Goal: Find specific page/section: Find specific page/section

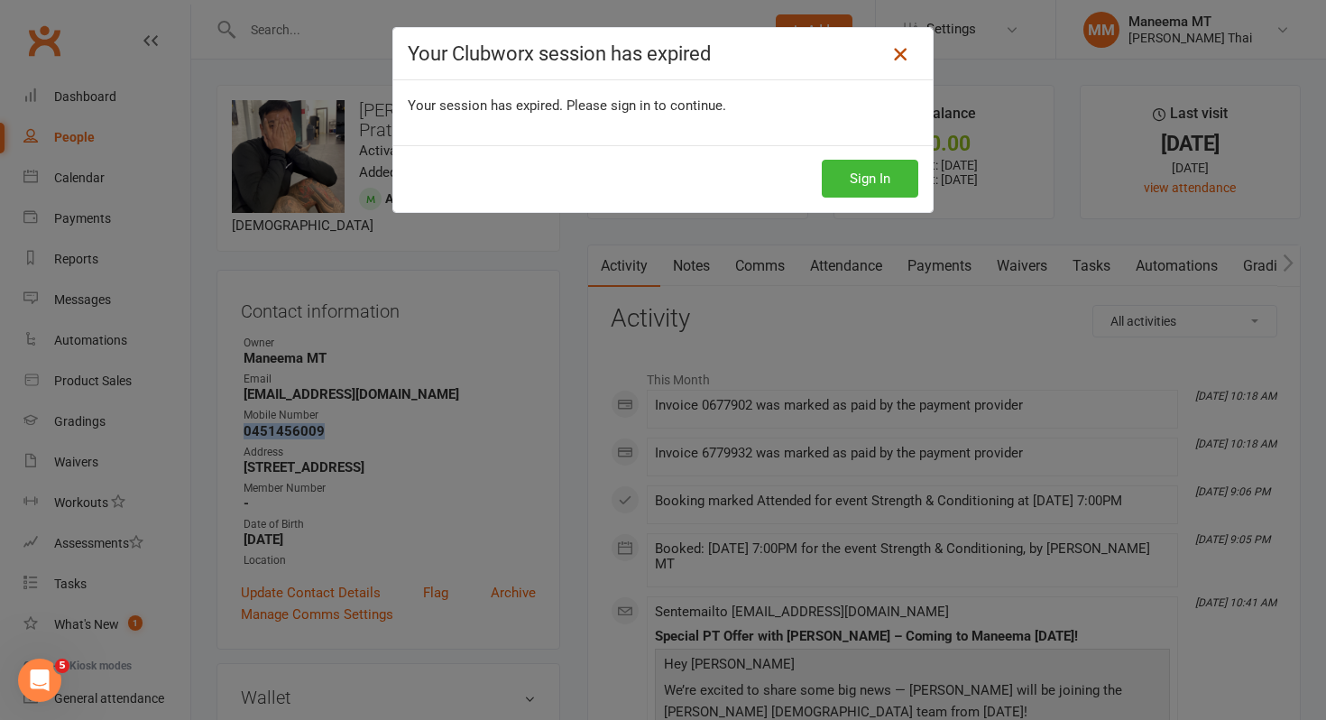
click at [901, 48] on icon at bounding box center [900, 54] width 22 height 22
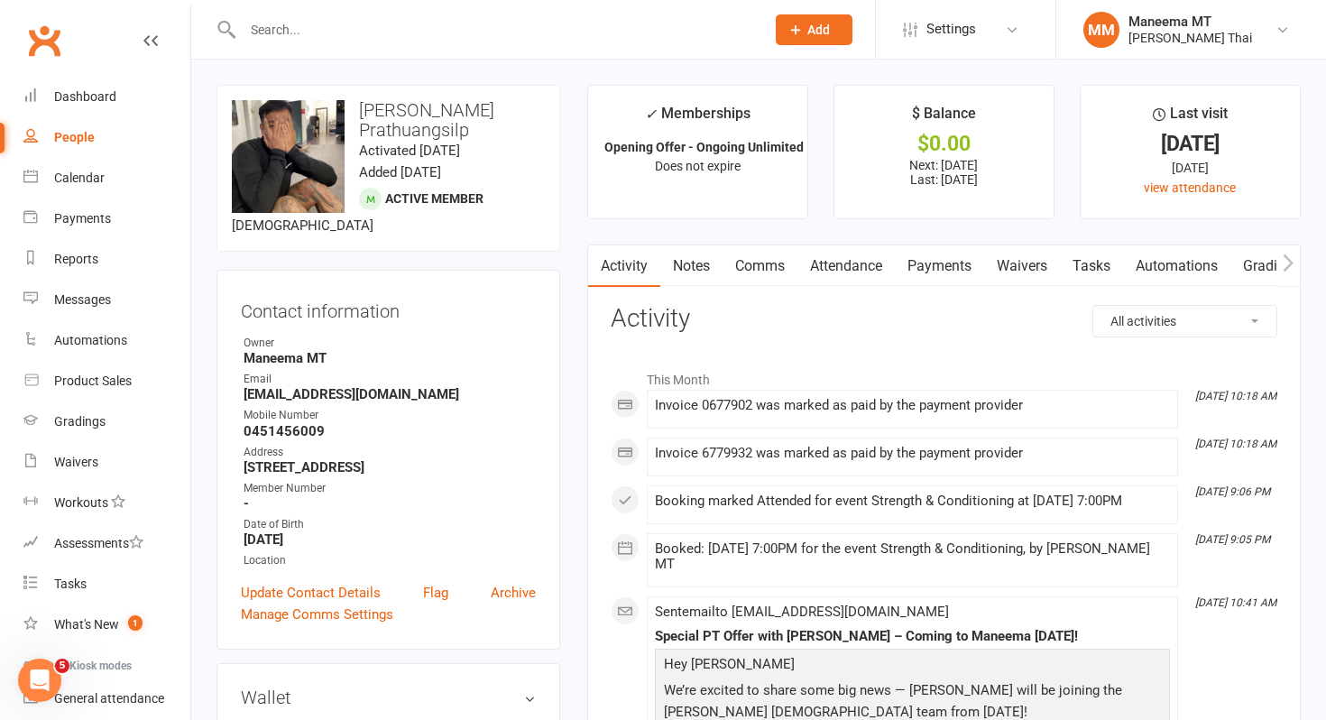
click at [272, 30] on input "text" at bounding box center [494, 29] width 515 height 25
type input "shall"
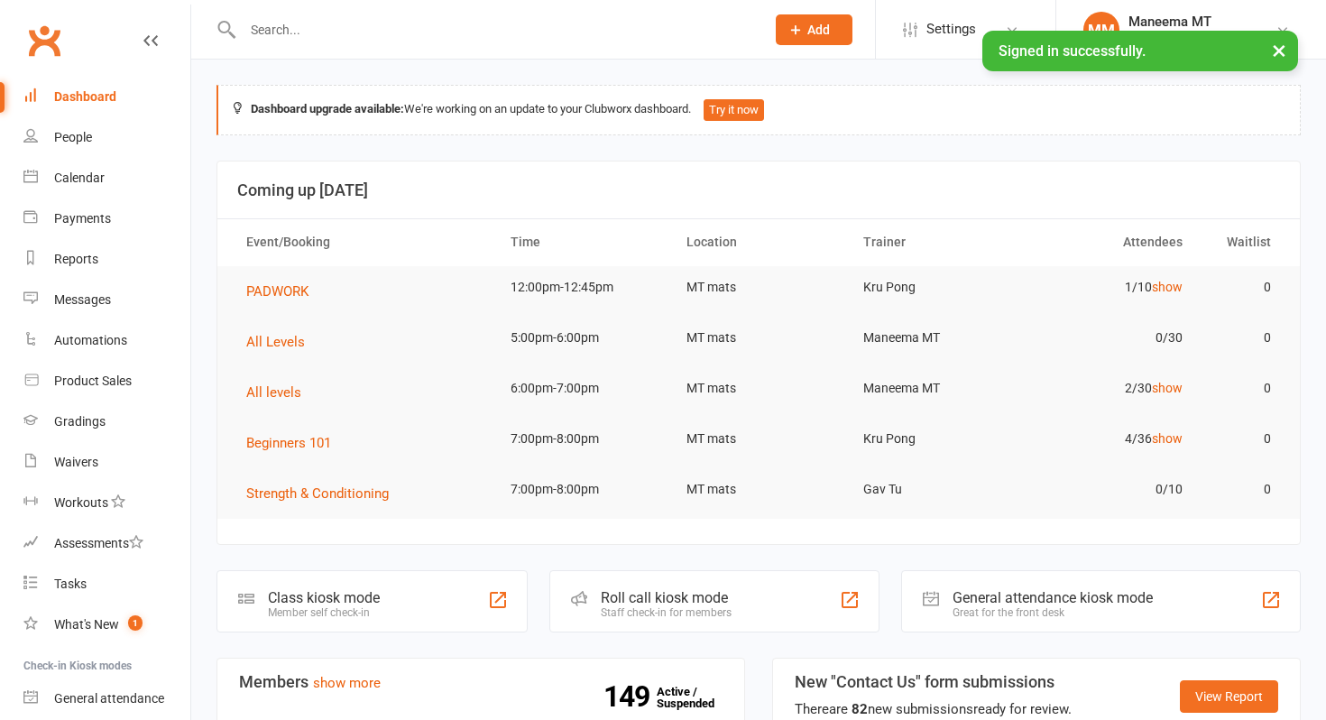
click at [305, 39] on input "text" at bounding box center [494, 29] width 515 height 25
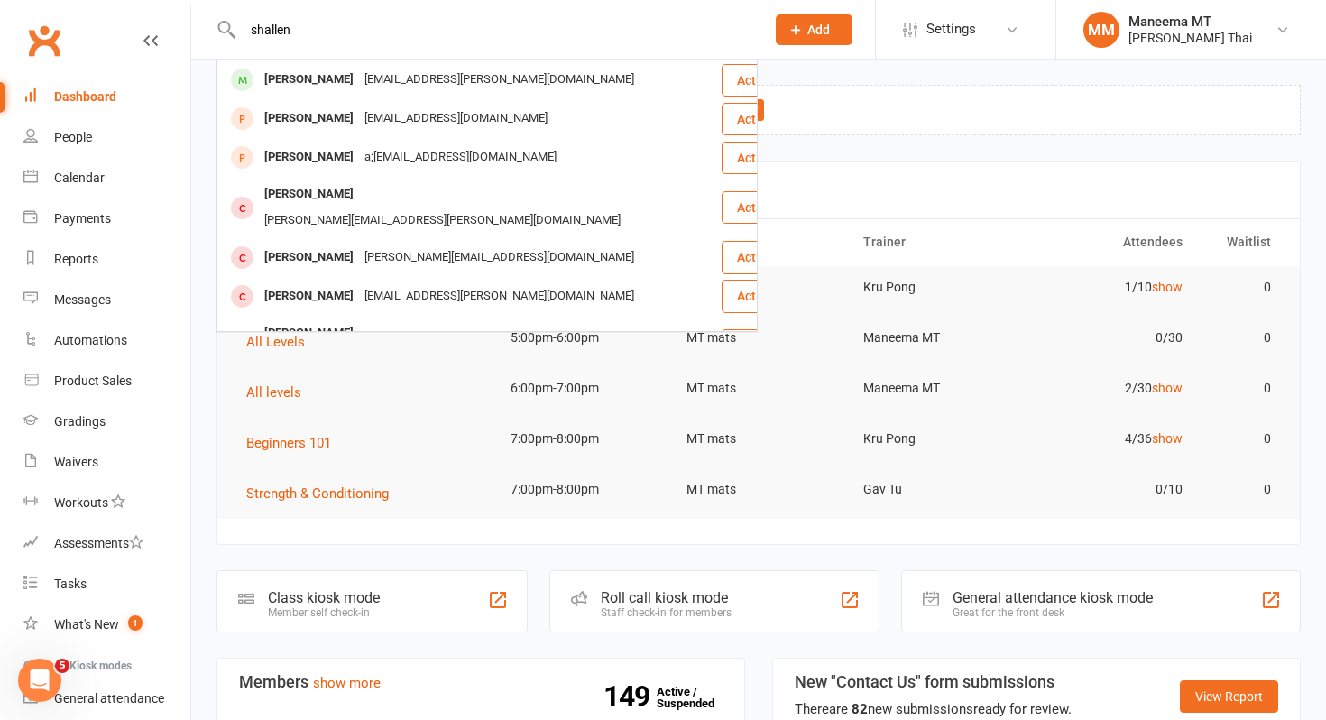
click at [300, 31] on input "shallen" at bounding box center [494, 29] width 515 height 25
type input "shallen"
click at [98, 180] on div "Calendar" at bounding box center [79, 177] width 51 height 14
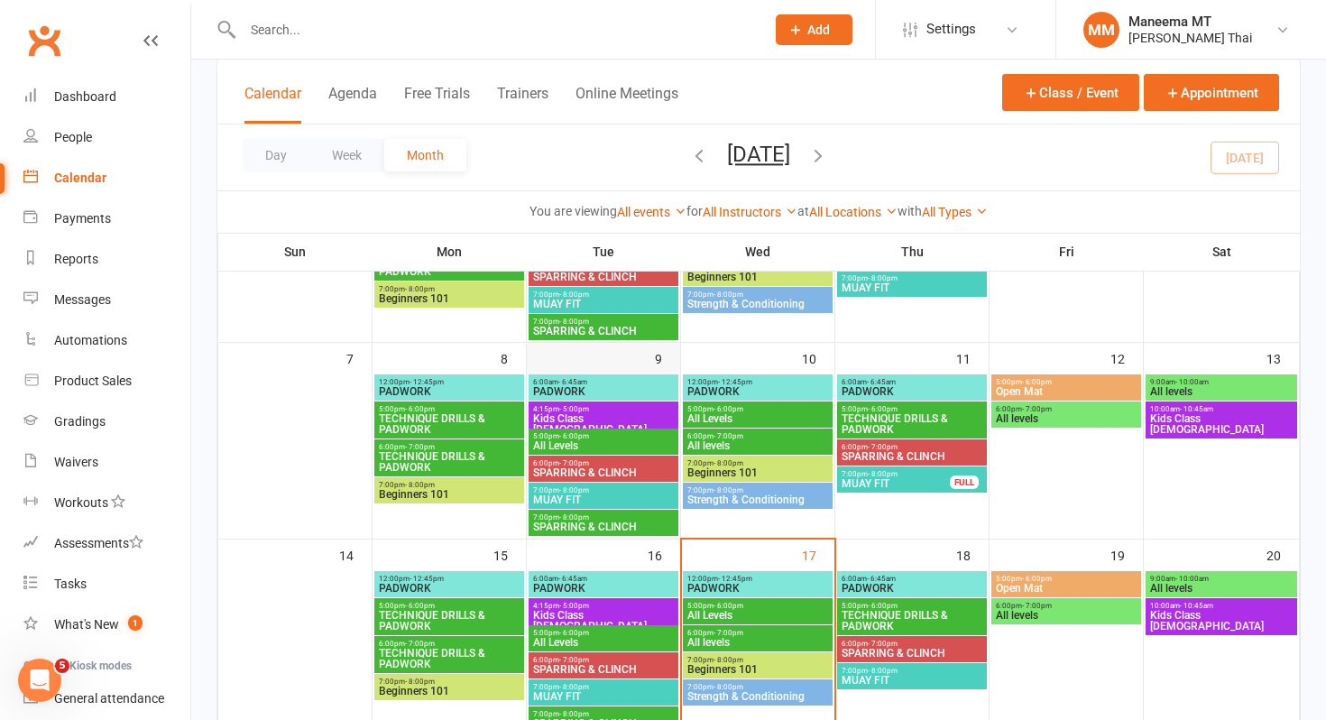
scroll to position [451, 0]
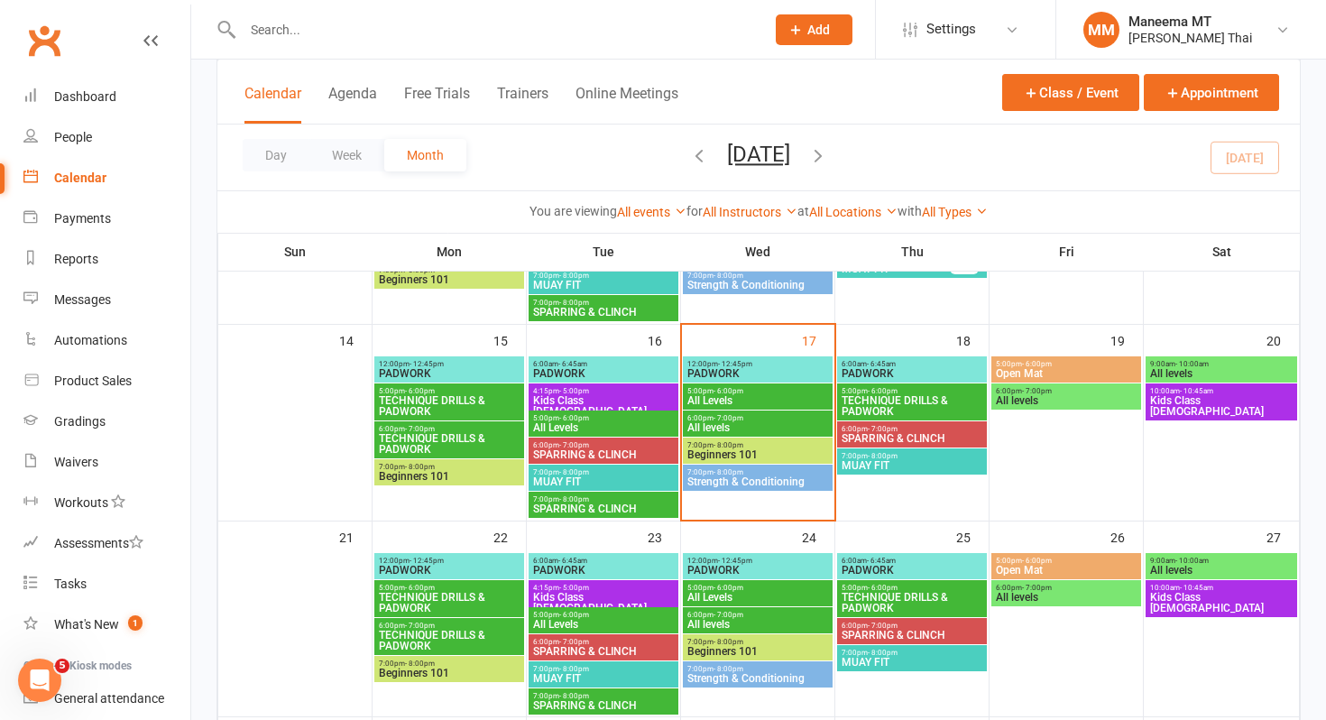
click at [703, 446] on span "7:00pm - 8:00pm" at bounding box center [757, 445] width 143 height 8
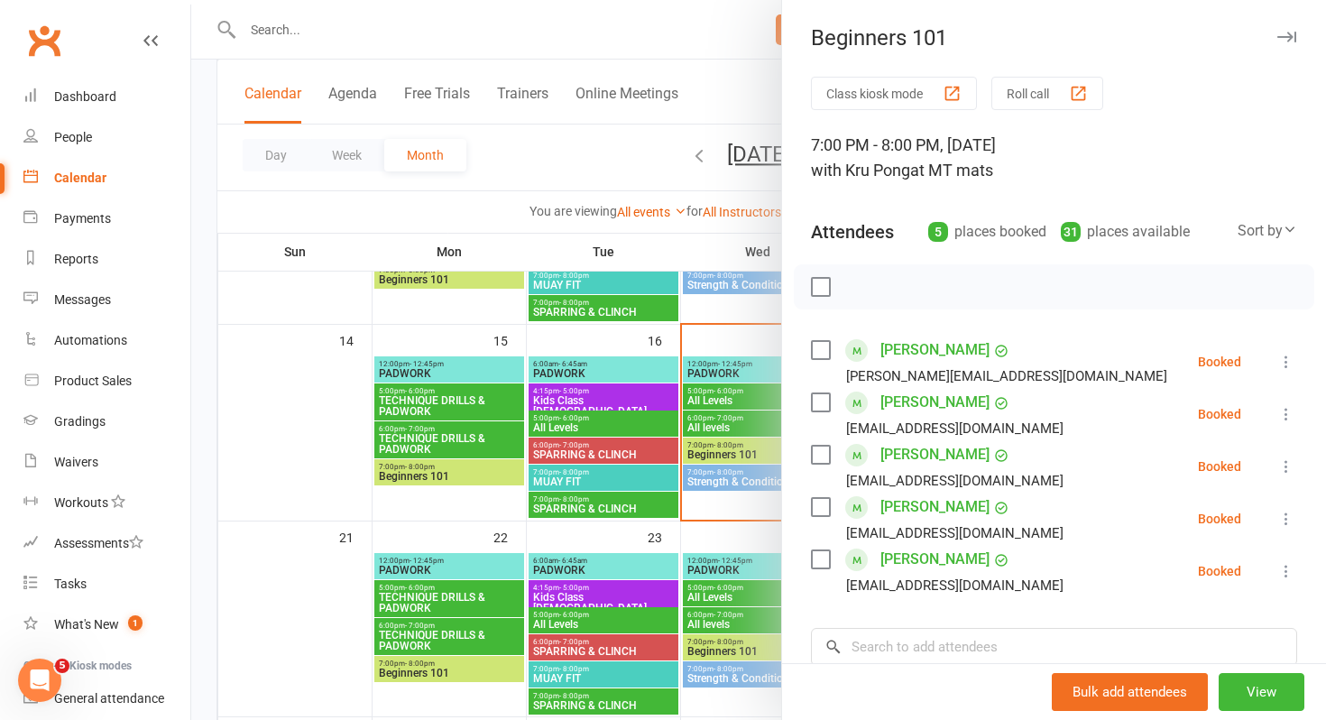
click at [909, 343] on link "Claudia Alexander" at bounding box center [934, 350] width 109 height 29
